Goal: Task Accomplishment & Management: Use online tool/utility

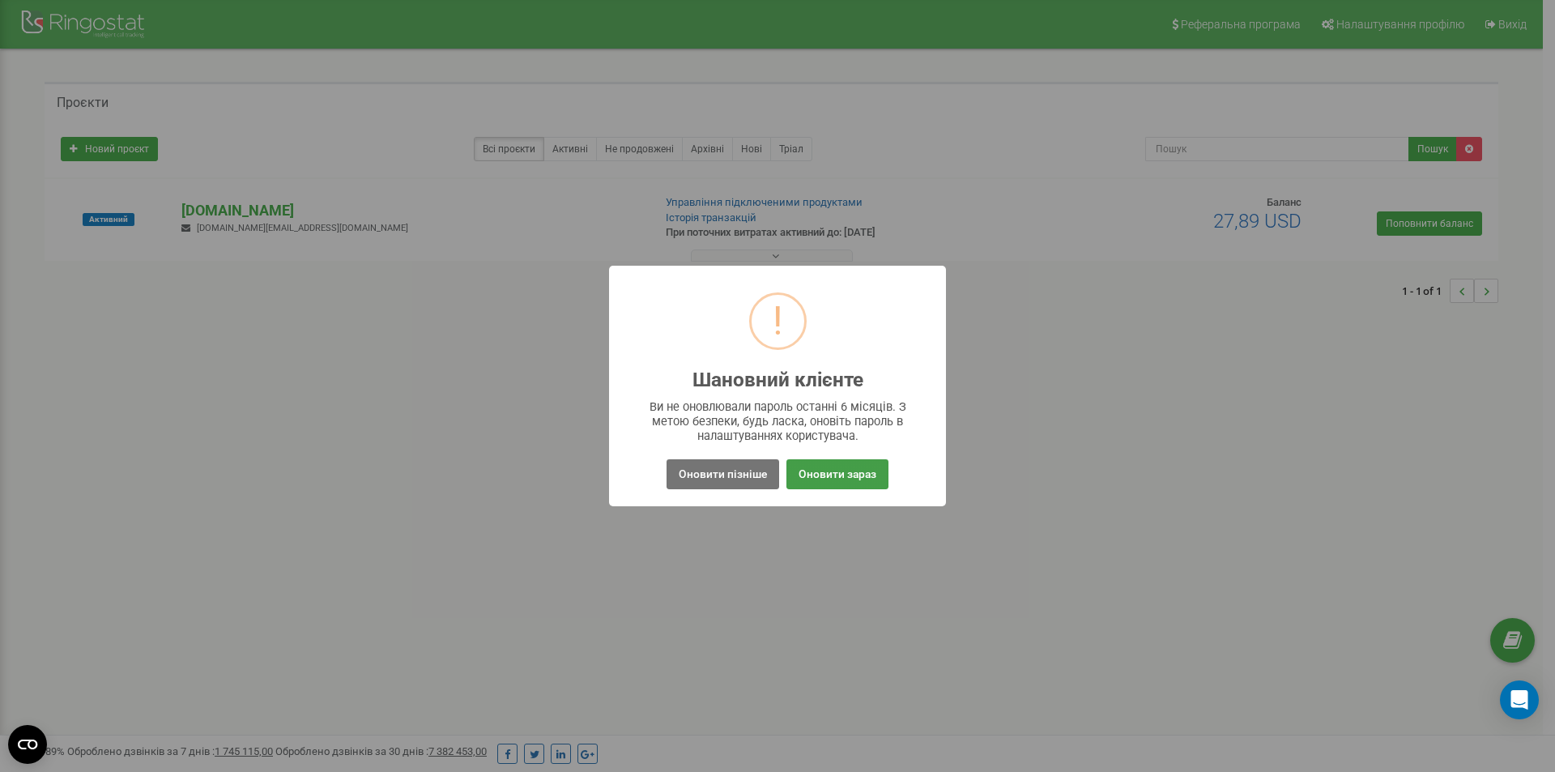
click at [837, 475] on button "Оновити зараз" at bounding box center [838, 474] width 102 height 30
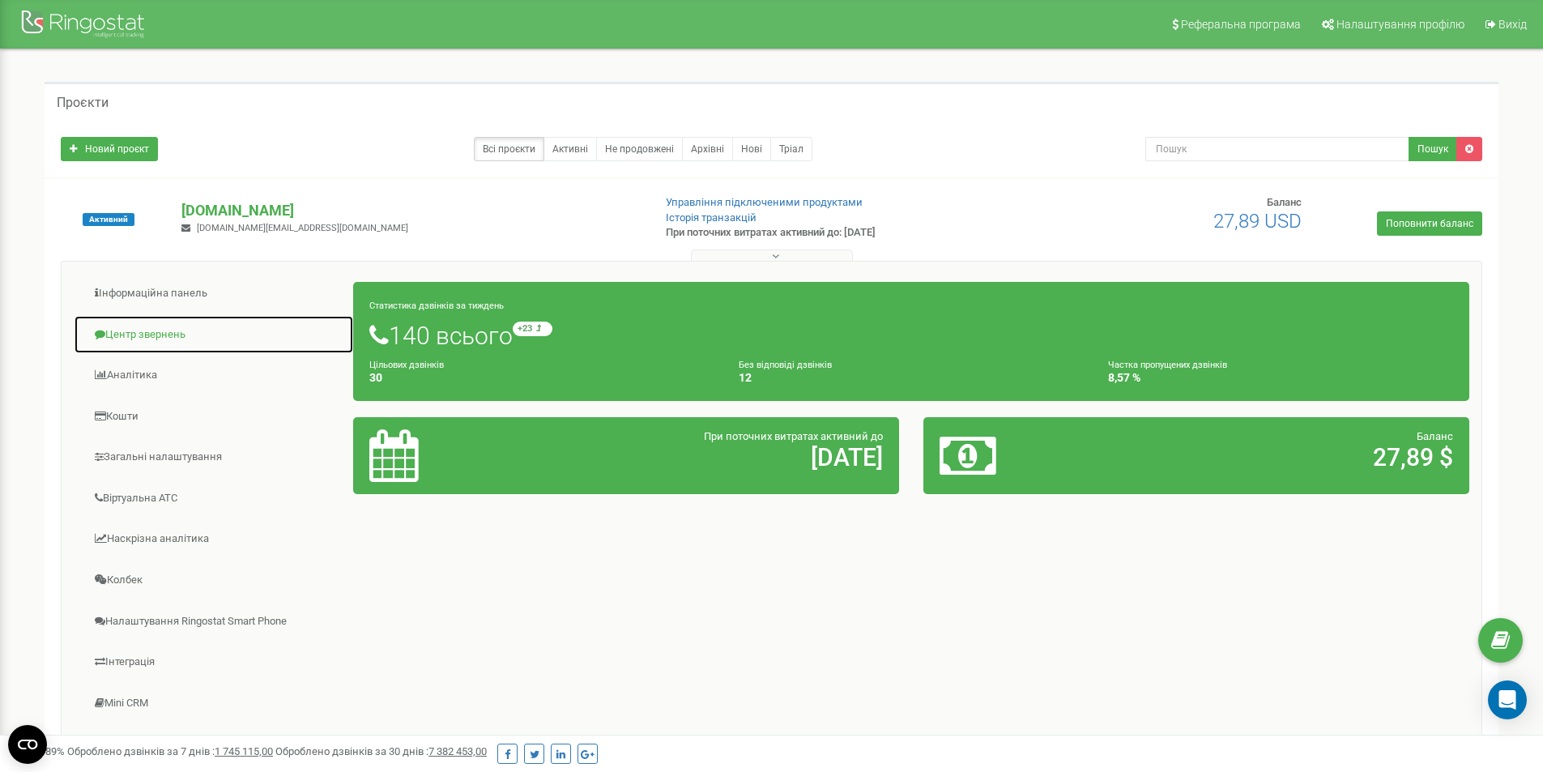
click at [157, 336] on link "Центр звернень" at bounding box center [214, 335] width 280 height 40
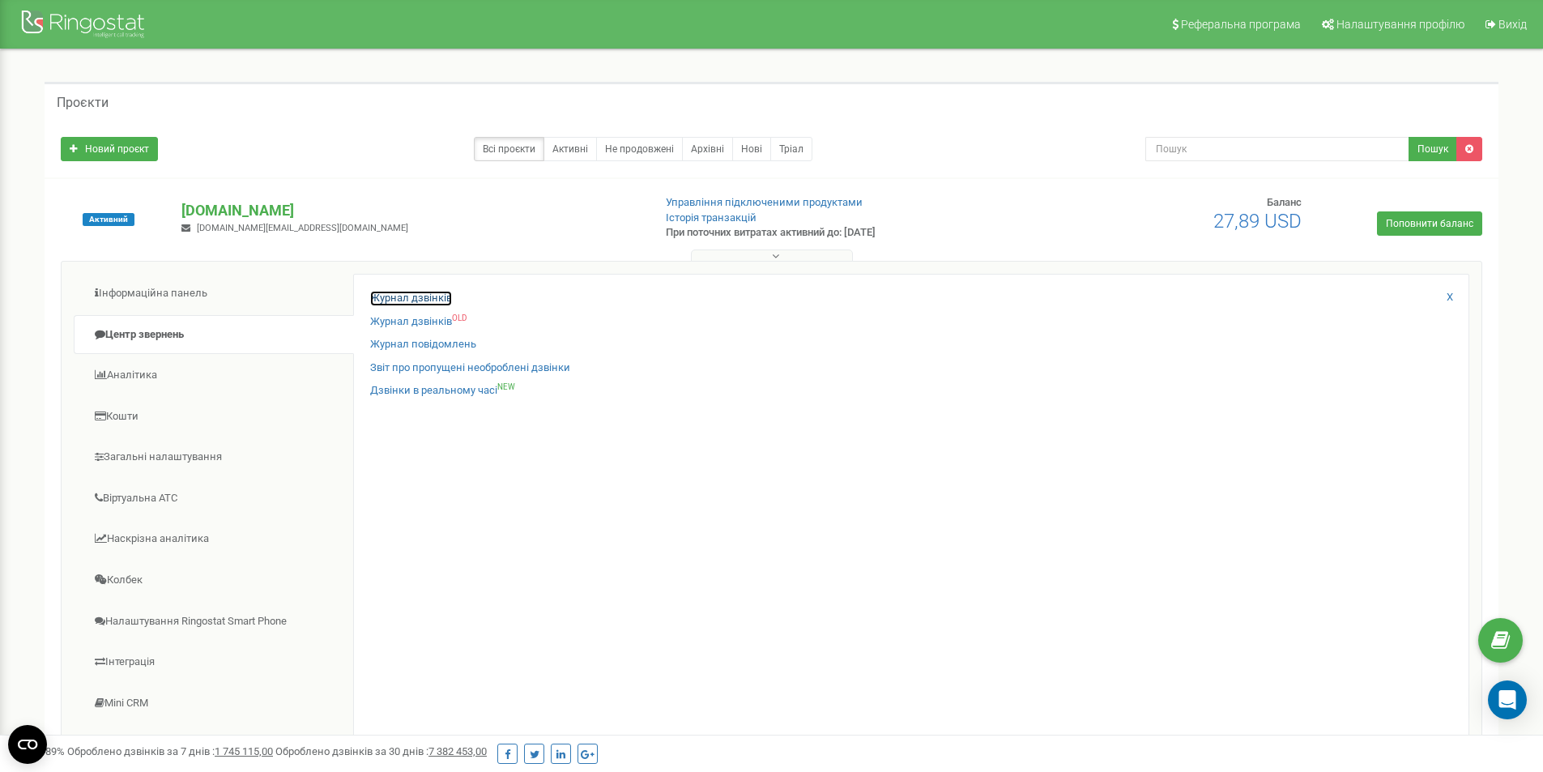
click at [420, 297] on link "Журнал дзвінків" at bounding box center [411, 298] width 82 height 15
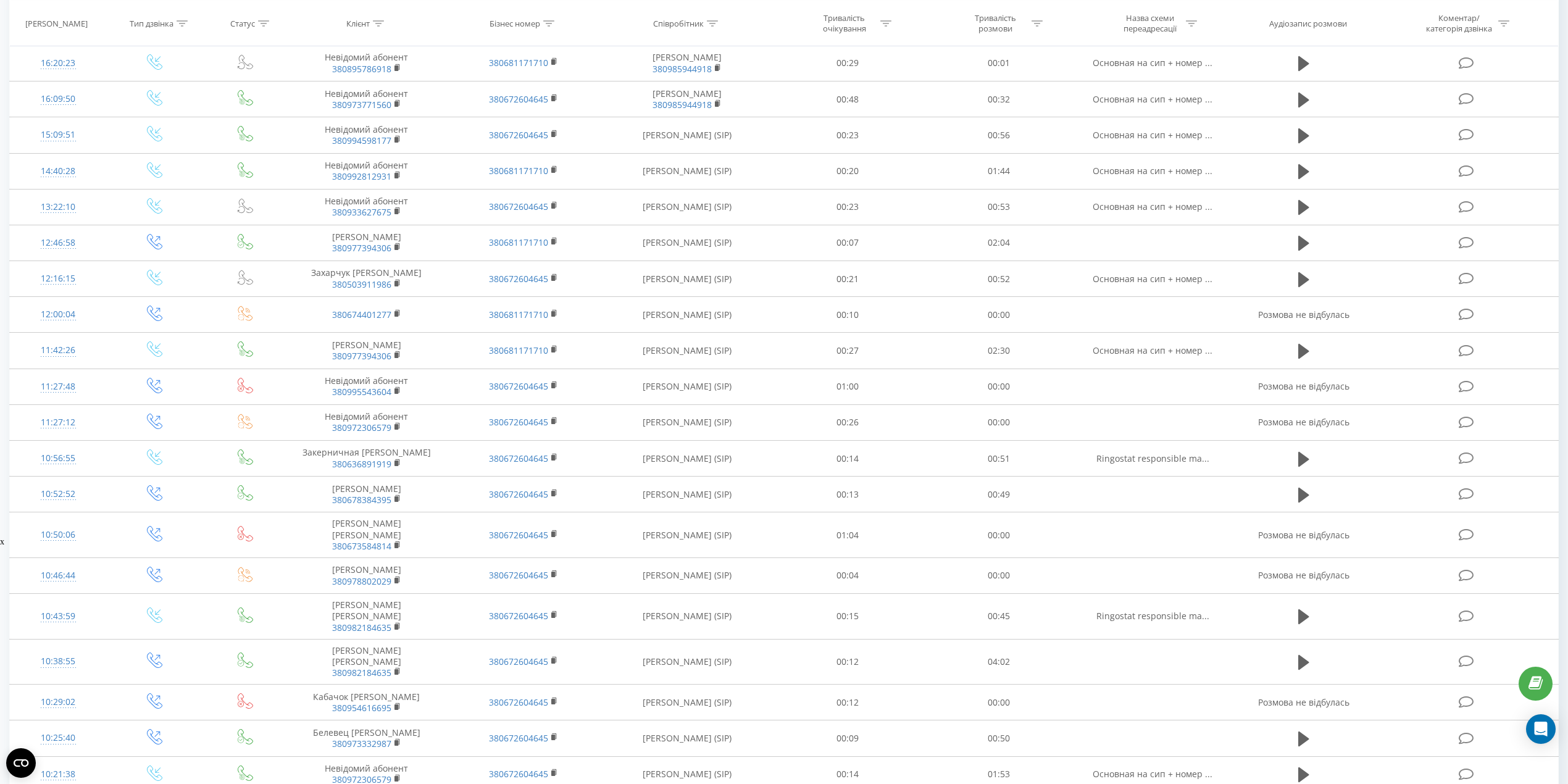
scroll to position [350, 0]
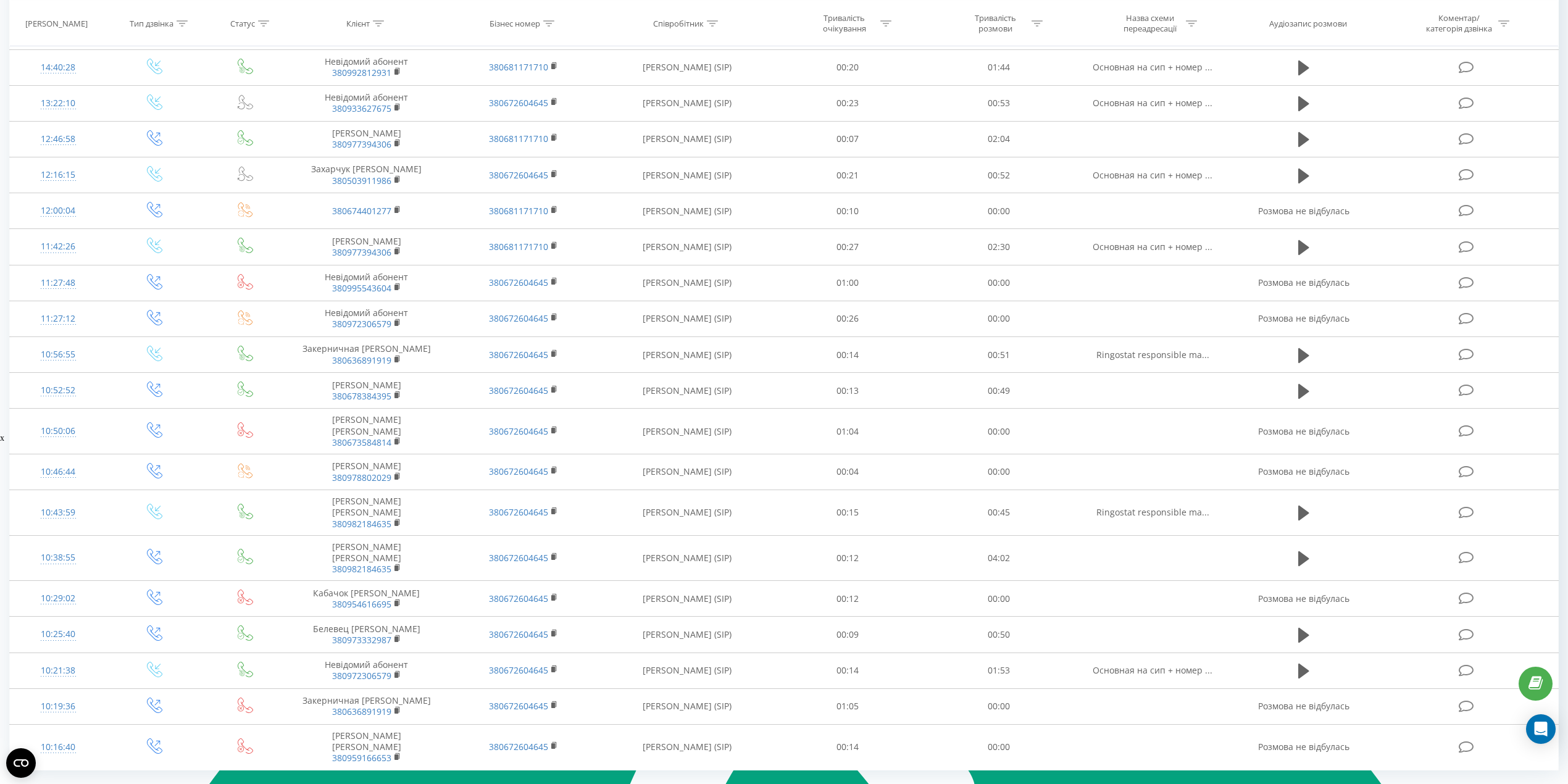
click at [115, 783] on icon at bounding box center [118, 798] width 18 height 24
click at [114, 775] on span "100" at bounding box center [107, 780] width 14 height 11
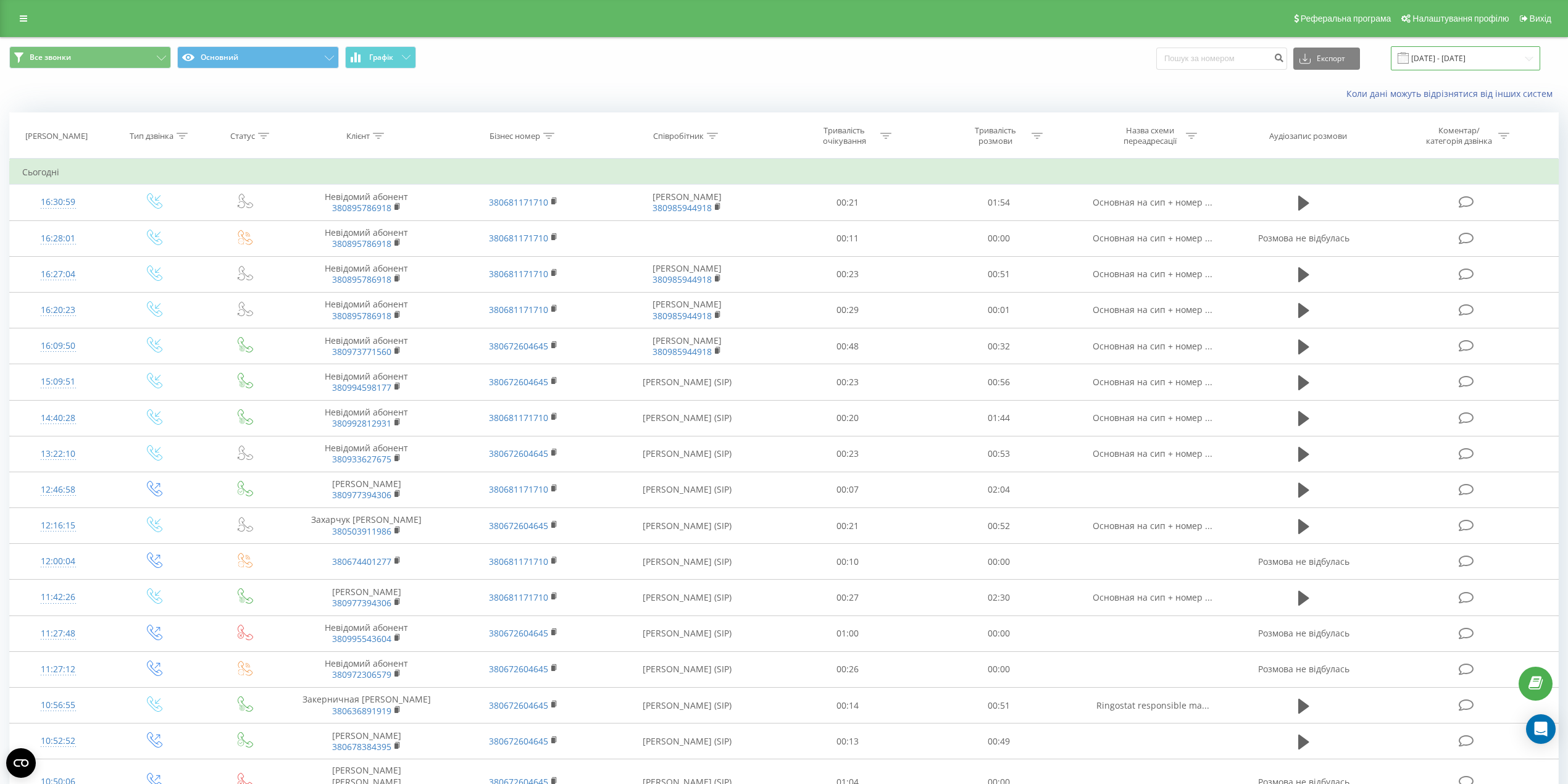
click at [1455, 55] on input "[DATE] - [DATE]" at bounding box center [1465, 59] width 149 height 24
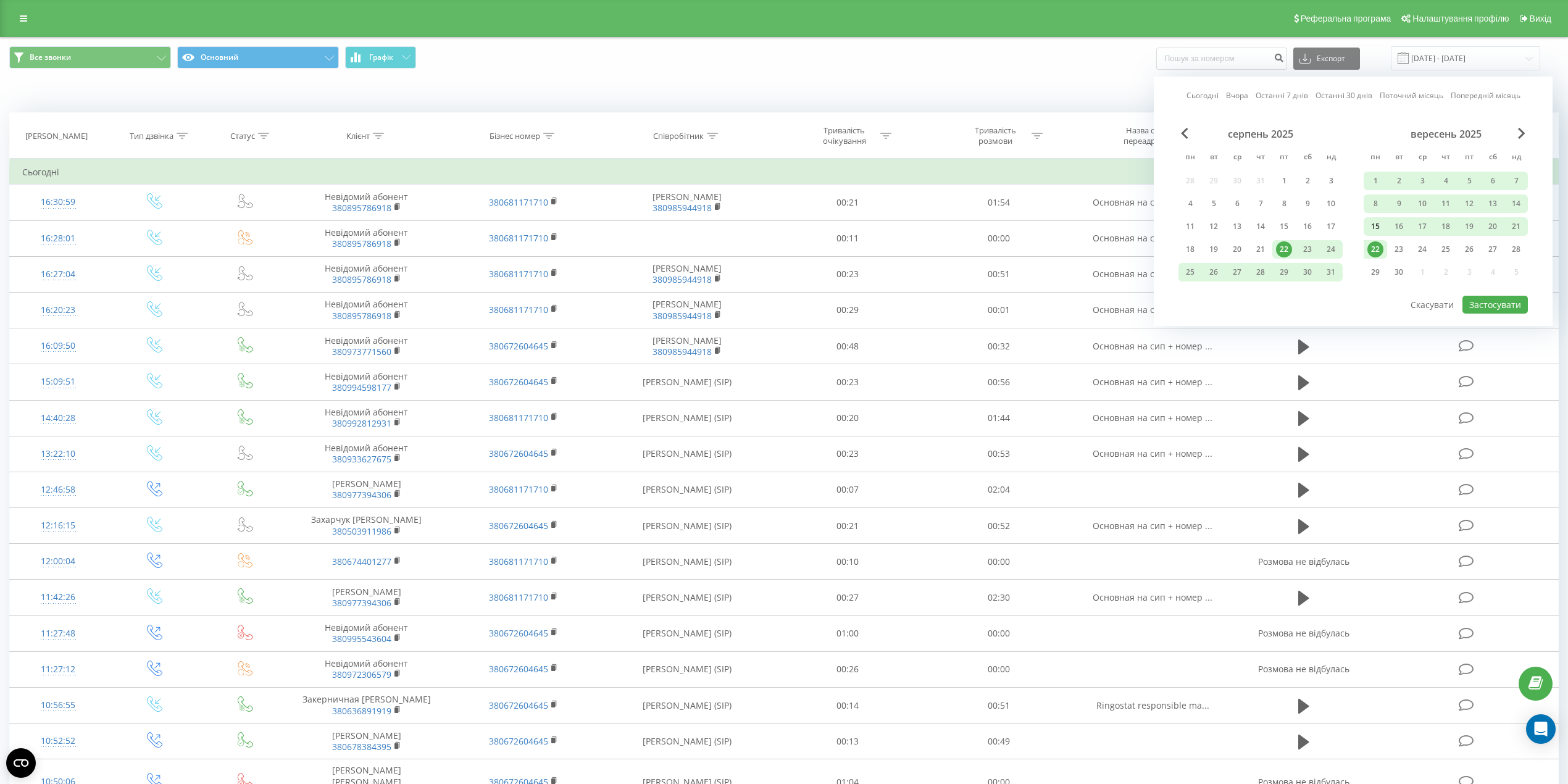
click at [1371, 226] on div "15" at bounding box center [1374, 226] width 16 height 16
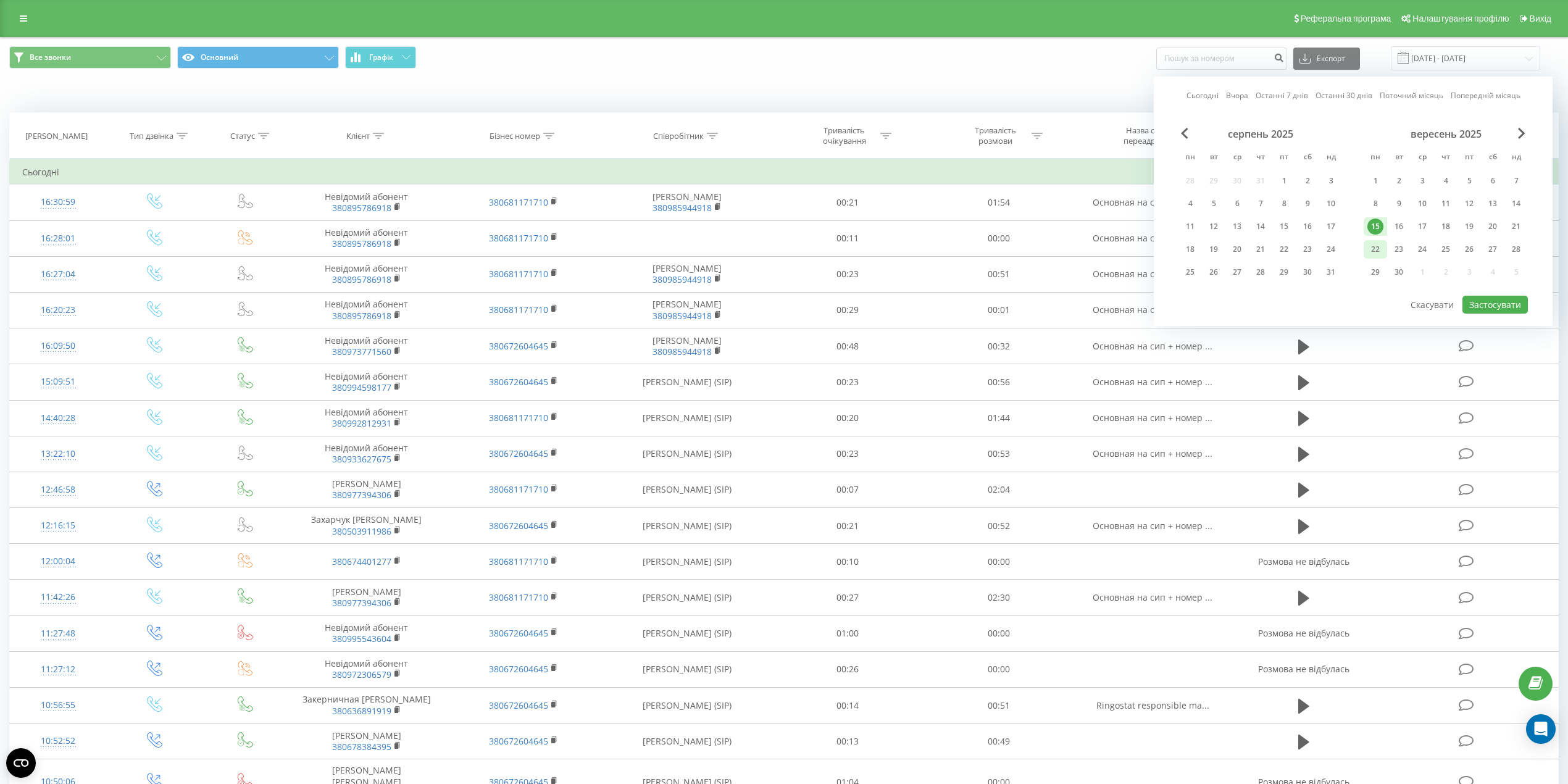
click at [1375, 245] on div "22" at bounding box center [1374, 249] width 16 height 16
click at [1479, 305] on button "Застосувати" at bounding box center [1495, 304] width 66 height 18
type input "15.09.2025 - 22.09.2025"
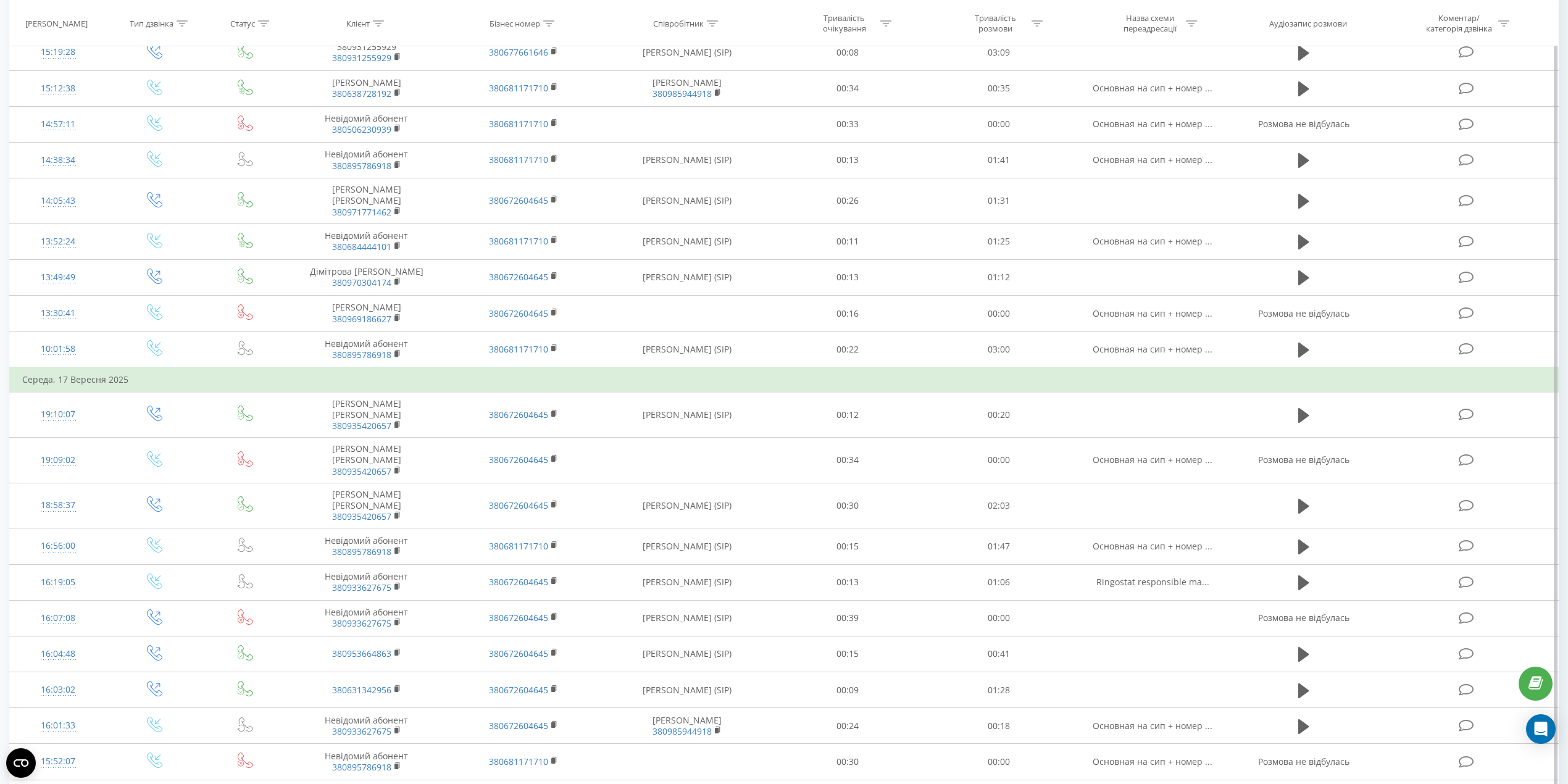
scroll to position [3191, 0]
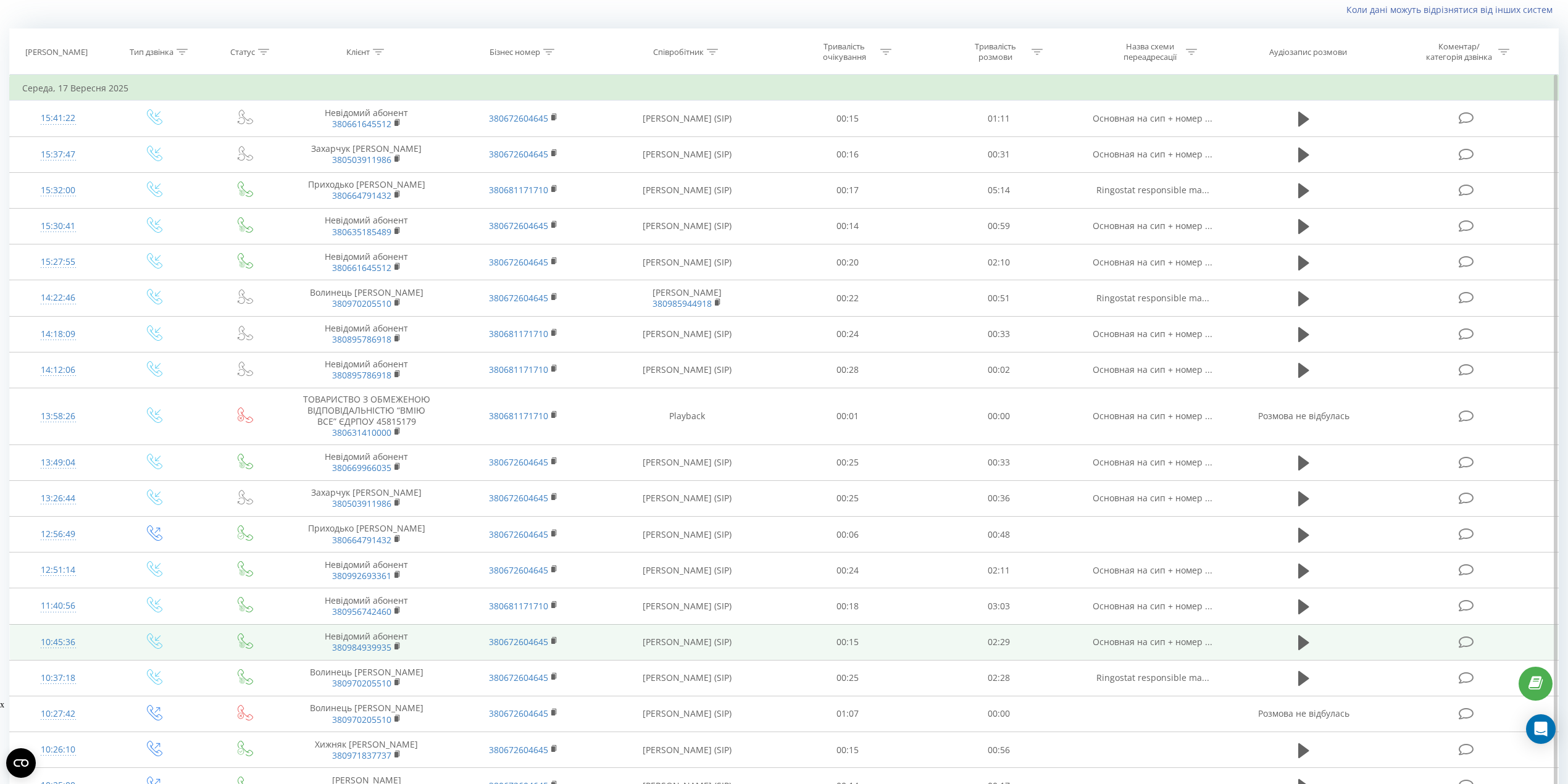
scroll to position [82, 0]
